Goal: Task Accomplishment & Management: Use online tool/utility

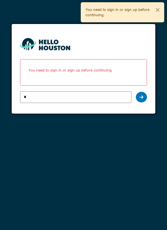
type input "**********"
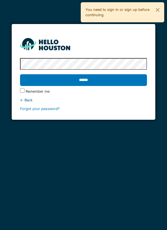
click at [90, 81] on input "******" at bounding box center [84, 80] width 128 height 12
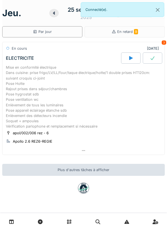
click at [55, 15] on icon at bounding box center [54, 13] width 6 height 4
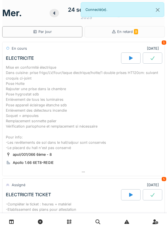
click at [50, 107] on div "Mise en conformité électrique Dans cuisine: prise frigo/LV/four/taque électriqu…" at bounding box center [84, 108] width 156 height 86
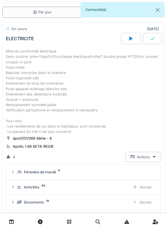
scroll to position [71, 0]
click at [148, 187] on div "Ajouter" at bounding box center [142, 187] width 28 height 10
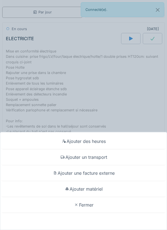
click at [102, 189] on div "Ajouter matériel" at bounding box center [83, 189] width 165 height 16
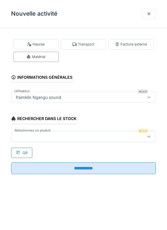
click at [31, 135] on div at bounding box center [75, 136] width 122 height 6
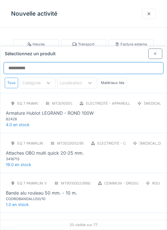
click at [18, 62] on input "Sélectionnez un produit" at bounding box center [84, 68] width 160 height 12
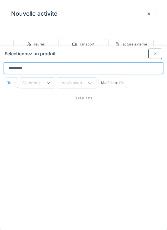
type input "*******"
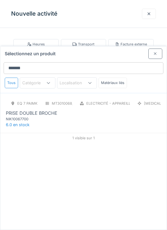
click at [43, 110] on div "PRISE DOUBLE BROCHE" at bounding box center [32, 113] width 52 height 7
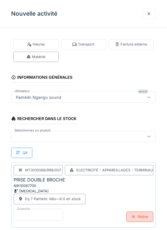
click at [27, 213] on input "*" at bounding box center [39, 215] width 50 height 12
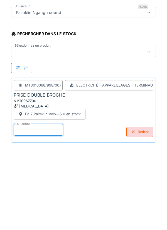
scroll to position [29, 0]
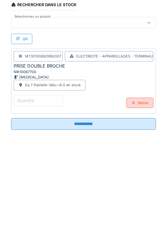
type input "*"
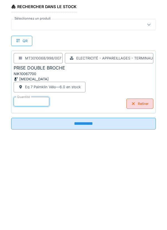
click at [90, 208] on input "**********" at bounding box center [83, 209] width 145 height 12
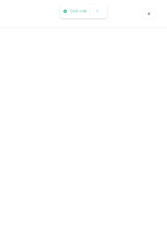
scroll to position [0, 0]
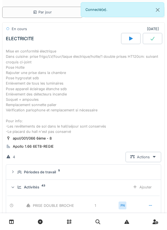
click at [62, 84] on div "Mise en conformité électrique Dans cuisine: prise frigo/LV/four/taque électriqu…" at bounding box center [84, 92] width 156 height 86
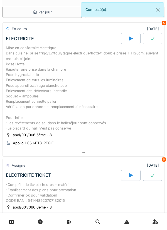
click at [66, 78] on div "Mise en conformité électrique Dans cuisine: prise frigo/LV/four/taque électriqu…" at bounding box center [84, 88] width 156 height 86
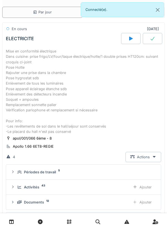
scroll to position [71, 0]
click at [148, 200] on div "Ajouter" at bounding box center [142, 202] width 28 height 10
click at [148, 186] on div "Ajouter" at bounding box center [142, 187] width 28 height 10
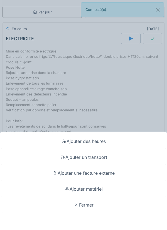
click at [99, 187] on div "Ajouter matériel" at bounding box center [83, 189] width 165 height 16
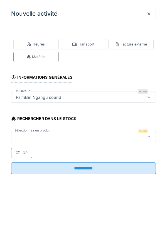
click at [33, 136] on div at bounding box center [75, 136] width 122 height 6
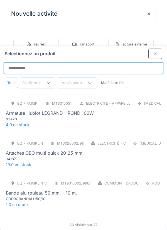
click at [29, 62] on input "Sélectionnez un produit" at bounding box center [84, 68] width 160 height 12
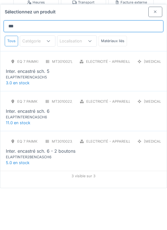
type input "***"
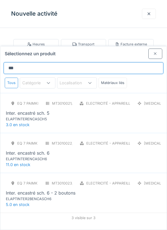
scroll to position [0, 0]
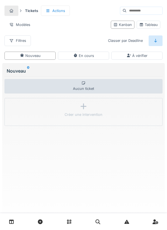
click at [14, 220] on link at bounding box center [11, 221] width 14 height 13
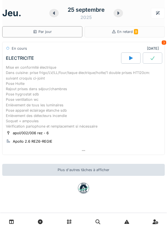
click at [80, 149] on div at bounding box center [84, 151] width 162 height 8
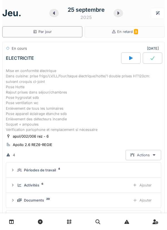
scroll to position [20, 0]
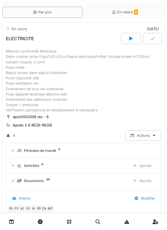
click at [16, 168] on div "Activités 6 Ajouter" at bounding box center [84, 165] width 146 height 10
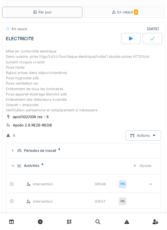
click at [16, 166] on div "Activités 6 Ajouter" at bounding box center [84, 165] width 146 height 10
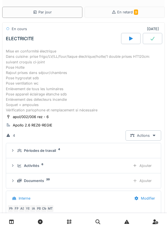
click at [16, 150] on div "Périodes de travail 4" at bounding box center [84, 150] width 146 height 5
